Goal: Task Accomplishment & Management: Manage account settings

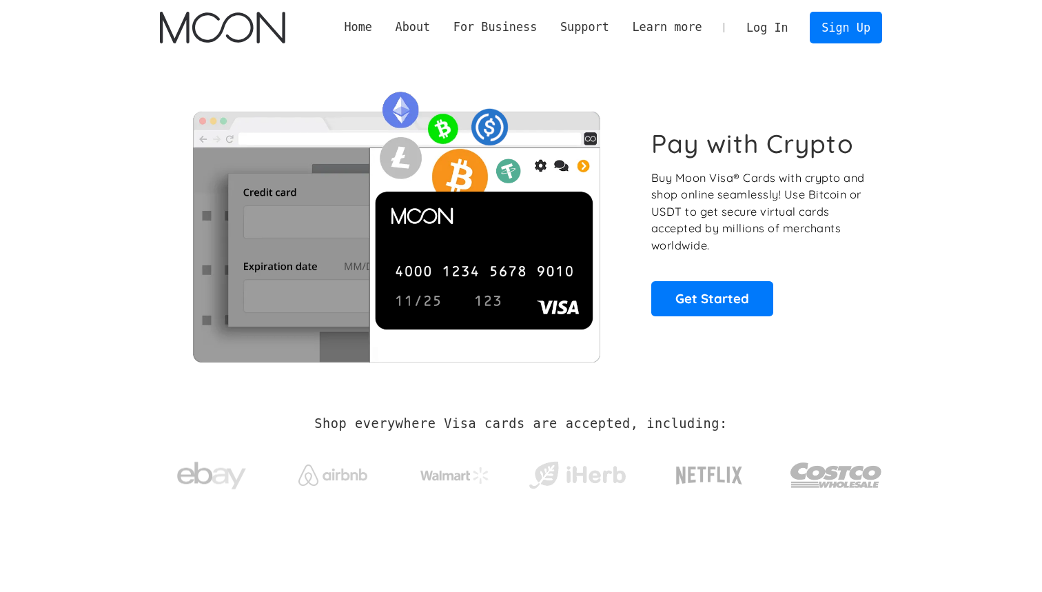
click at [776, 39] on link "Log In" at bounding box center [767, 27] width 65 height 30
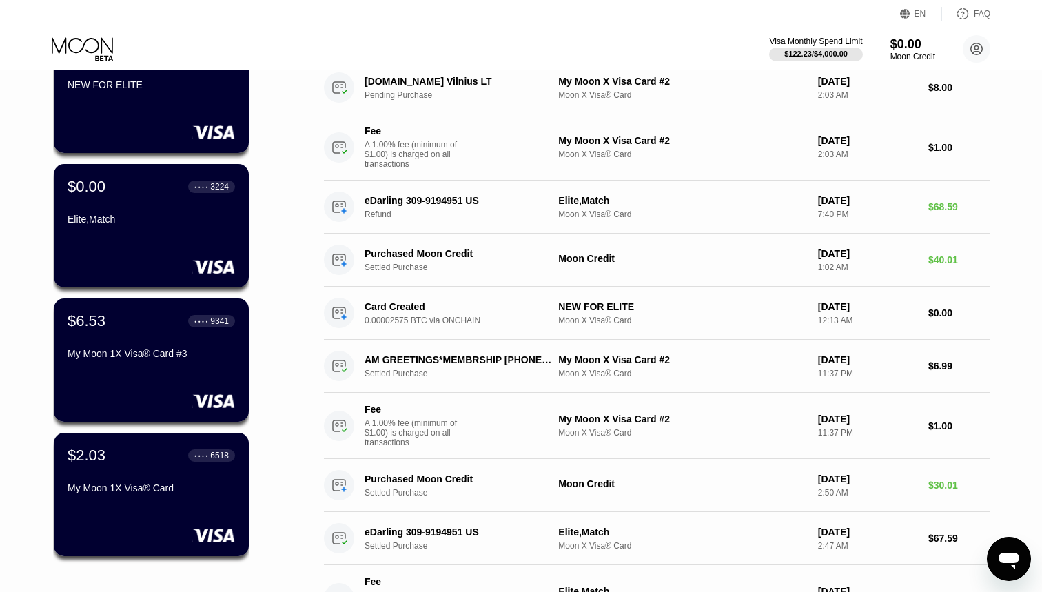
scroll to position [159, 0]
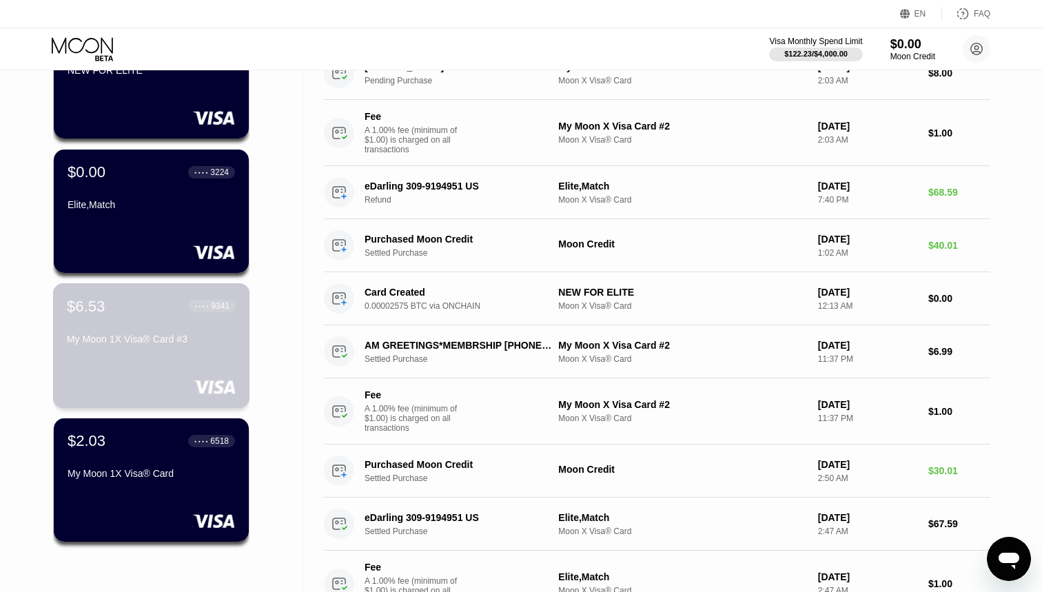
click at [141, 315] on div "$6.53 ● ● ● ● 9341" at bounding box center [151, 306] width 169 height 18
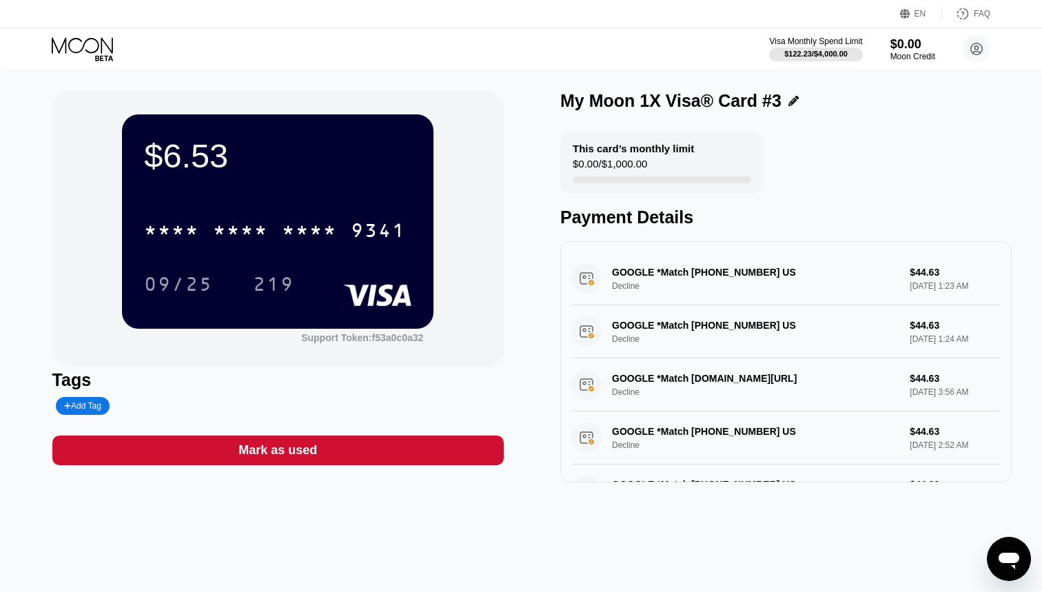
click at [106, 50] on icon at bounding box center [84, 49] width 64 height 24
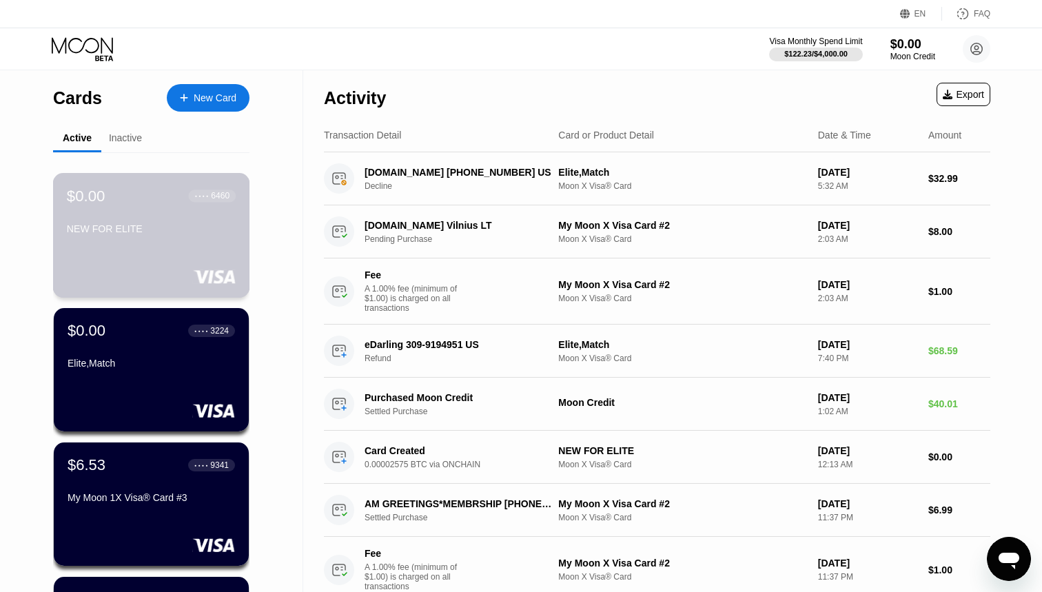
click at [135, 243] on div "$0.00 ● ● ● ● 6460 NEW FOR ELITE" at bounding box center [151, 235] width 197 height 125
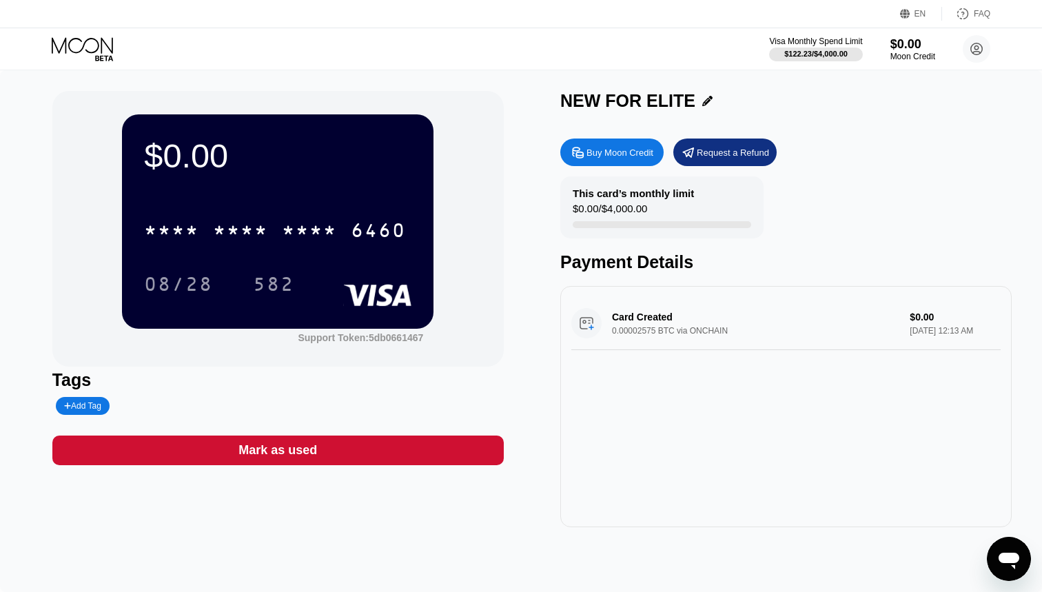
click at [598, 150] on div "Buy Moon Credit" at bounding box center [620, 153] width 67 height 12
type input "0"
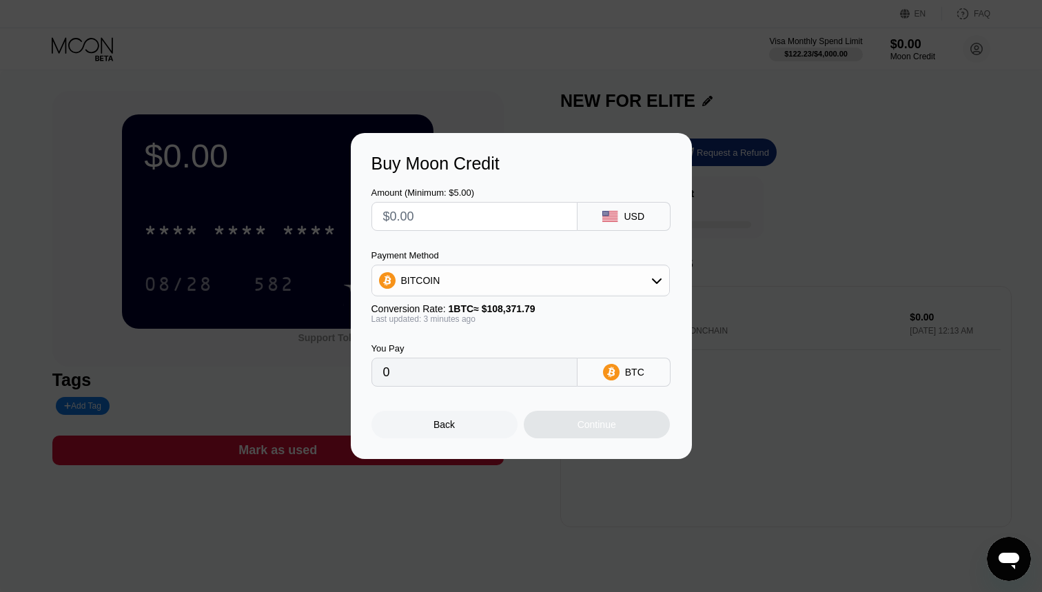
click at [425, 212] on input "text" at bounding box center [474, 217] width 183 height 28
type input "$2"
type input "0.00001846"
type input "$25"
type input "0.00023069"
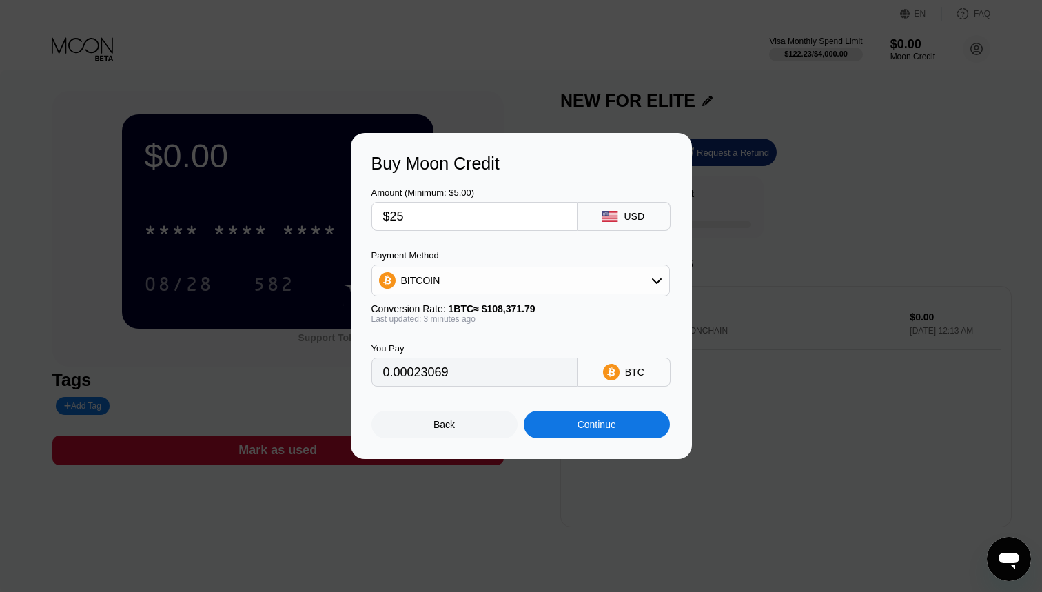
type input "$25"
click at [585, 424] on div "Continue" at bounding box center [597, 424] width 39 height 11
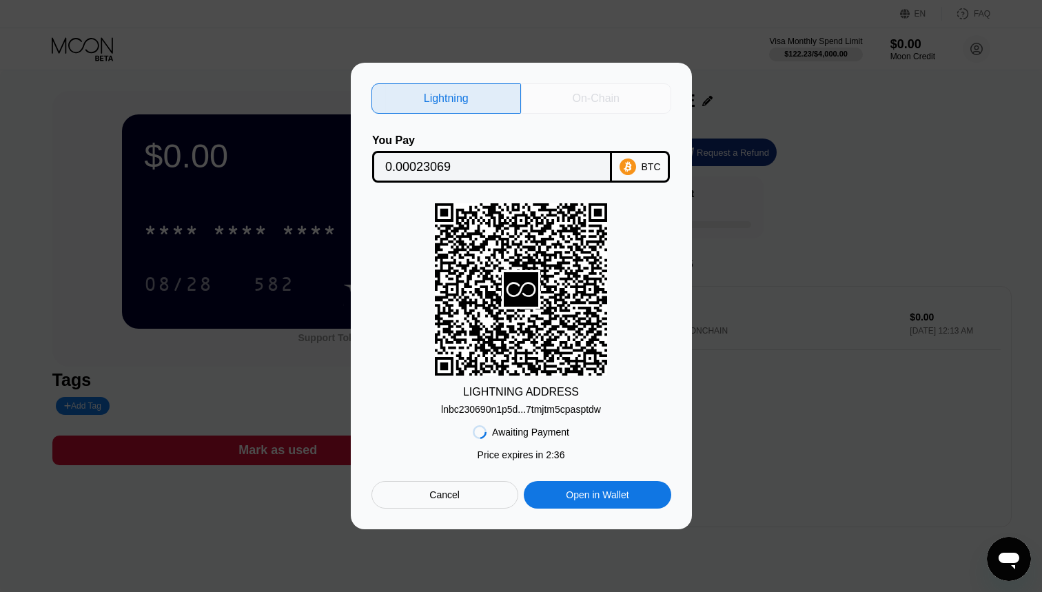
click at [620, 97] on div "On-Chain" at bounding box center [596, 99] width 47 height 14
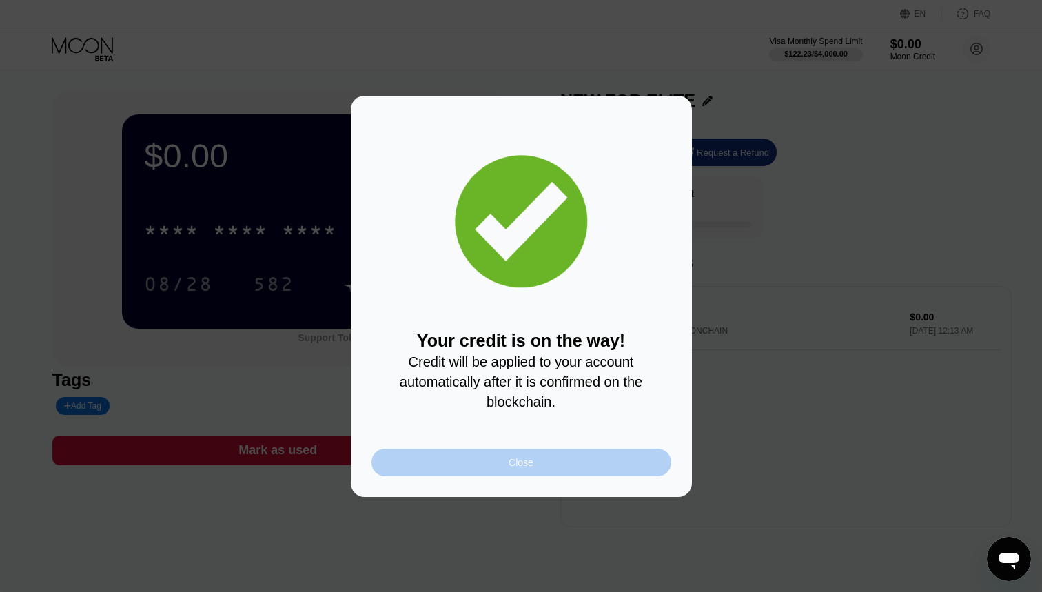
click at [562, 461] on div "Close" at bounding box center [522, 463] width 300 height 28
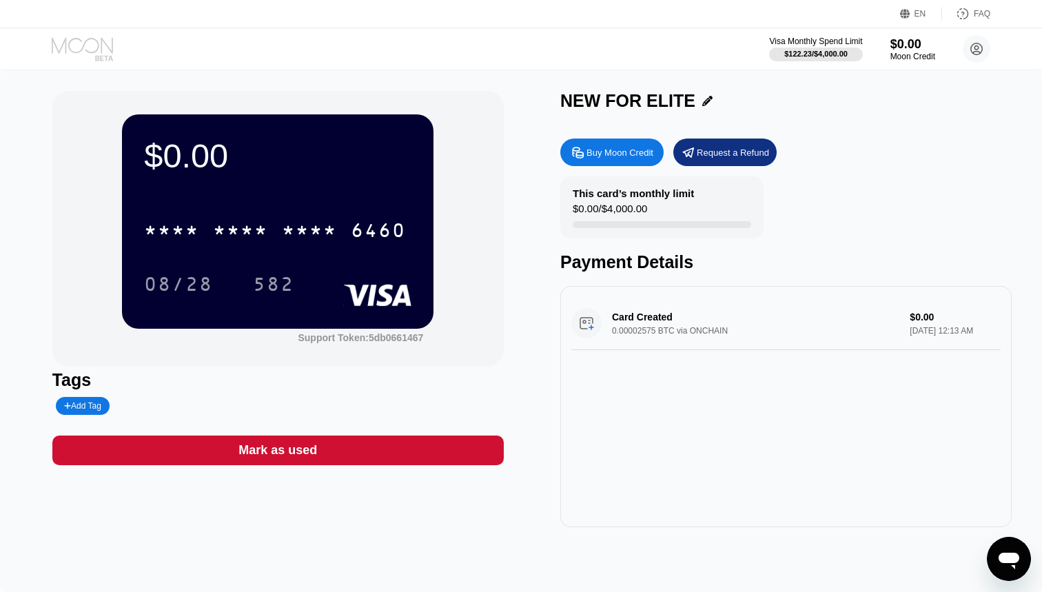
click at [103, 46] on icon at bounding box center [84, 49] width 64 height 24
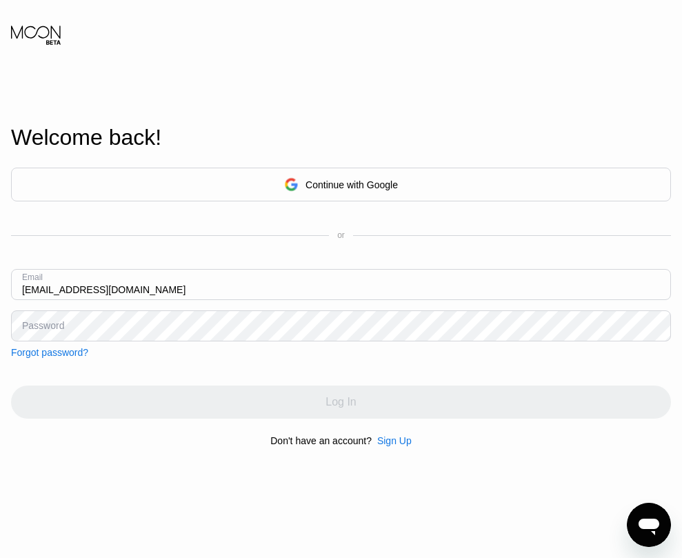
type input "[EMAIL_ADDRESS][DOMAIN_NAME]"
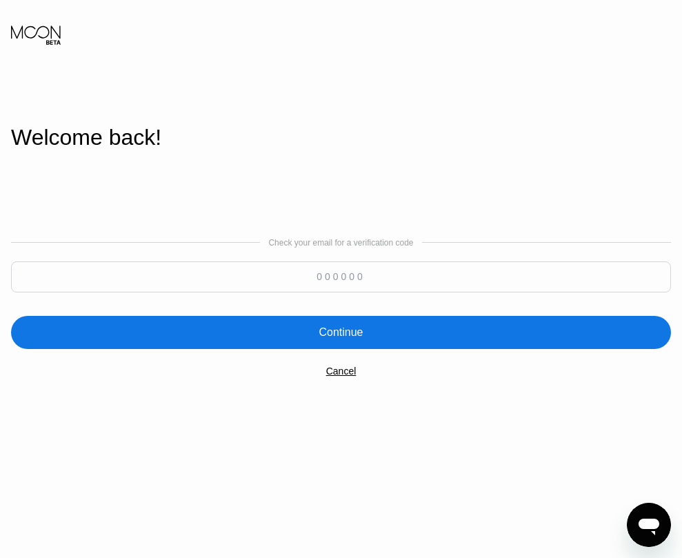
click at [325, 276] on input at bounding box center [341, 276] width 660 height 31
type input "949020"
click at [353, 325] on div "Continue" at bounding box center [341, 332] width 44 height 14
